Goal: Check status

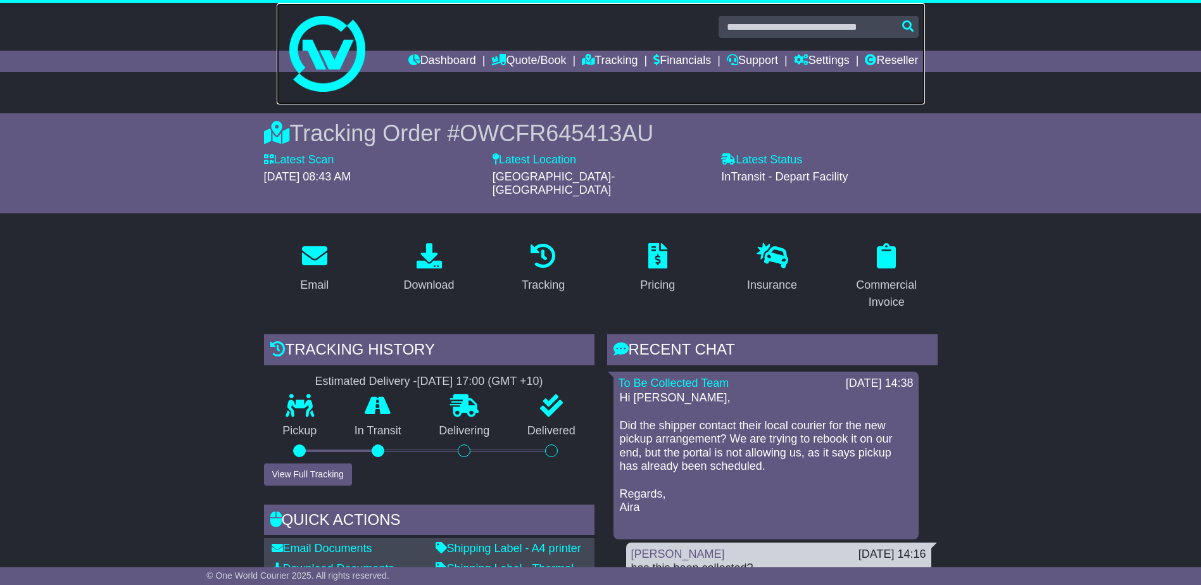
click at [350, 77] on img at bounding box center [327, 54] width 76 height 76
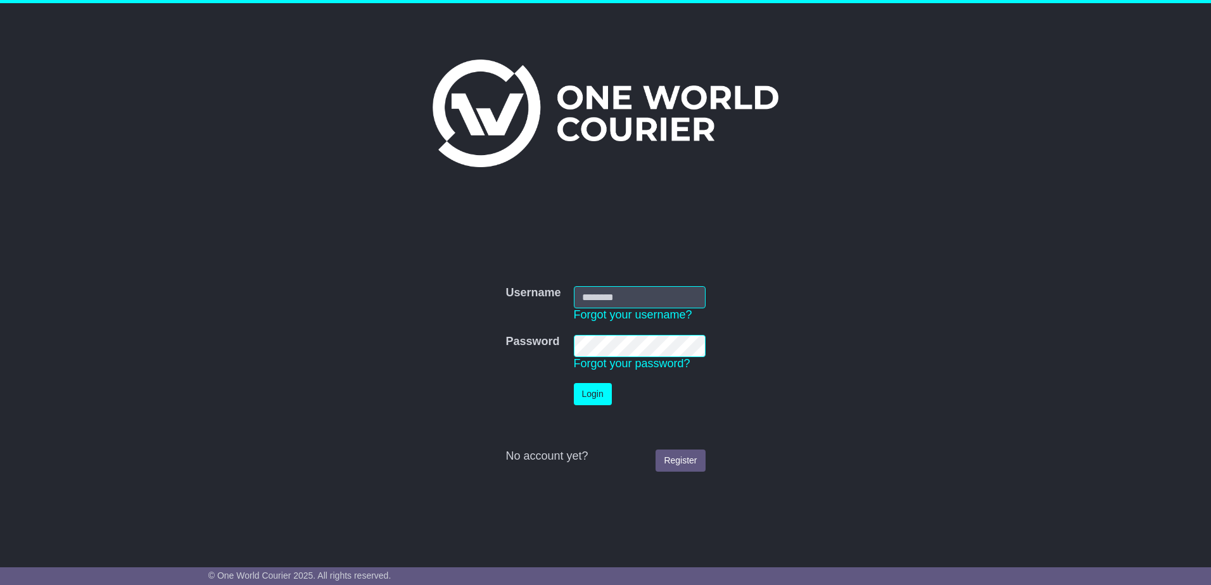
type input "**********"
click at [577, 401] on button "Login" at bounding box center [593, 394] width 38 height 22
